Goal: Share content

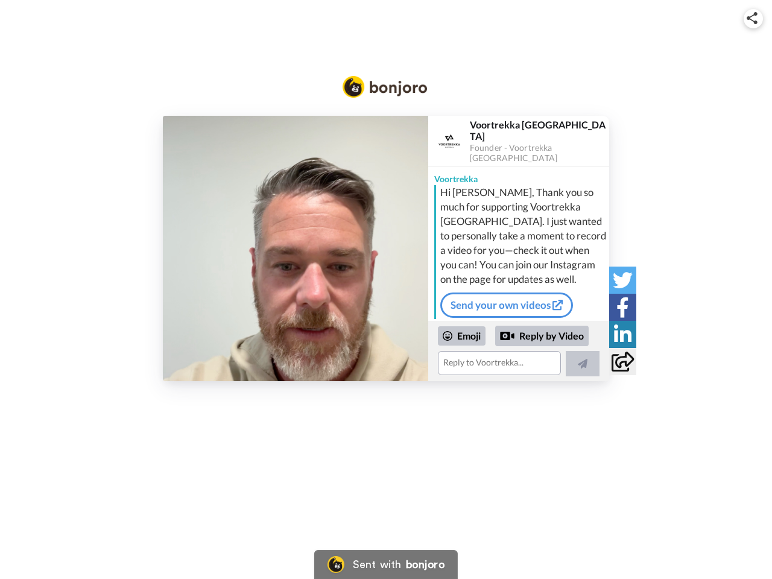
click at [754, 18] on img at bounding box center [752, 18] width 11 height 12
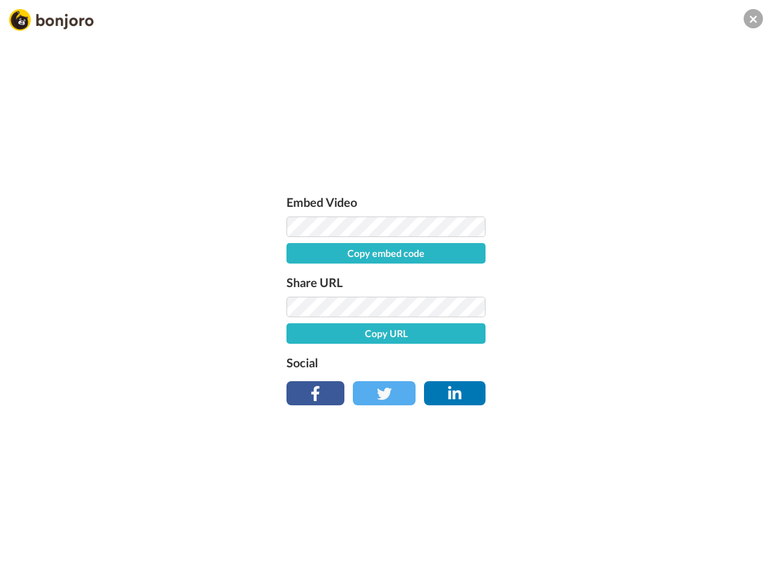
click at [296, 249] on button "Copy embed code" at bounding box center [386, 253] width 199 height 21
click at [519, 351] on div "Embed Video Embed code copied! Share URL Copy URL Social" at bounding box center [386, 354] width 772 height 579
click at [462, 336] on button "Copy URL" at bounding box center [386, 333] width 199 height 21
click at [542, 336] on div "Embed Video Embed code copied! Share URL URL copied! Social" at bounding box center [386, 354] width 772 height 579
click at [583, 364] on div "Embed Video Embed code copied! Share URL URL copied! Social" at bounding box center [386, 354] width 772 height 579
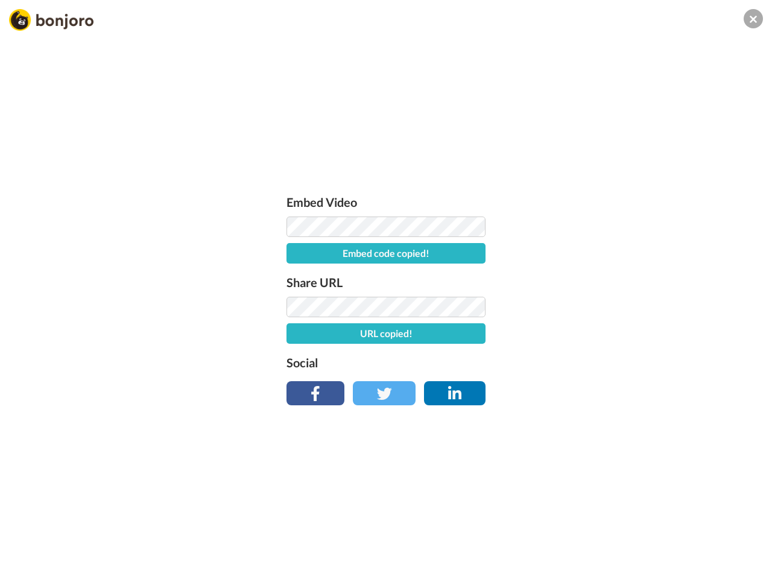
click at [623, 280] on div "Embed Video Embed code copied! Share URL URL copied! Social" at bounding box center [386, 354] width 772 height 579
click at [623, 307] on div "Embed Video Embed code copied! Share URL URL copied! Social" at bounding box center [386, 354] width 772 height 579
click at [623, 334] on div "Embed Video Embed code copied! Share URL URL copied! Social" at bounding box center [386, 354] width 772 height 579
click at [623, 361] on div "Embed Video Embed code copied! Share URL URL copied! Social" at bounding box center [386, 354] width 772 height 579
